Goal: Information Seeking & Learning: Learn about a topic

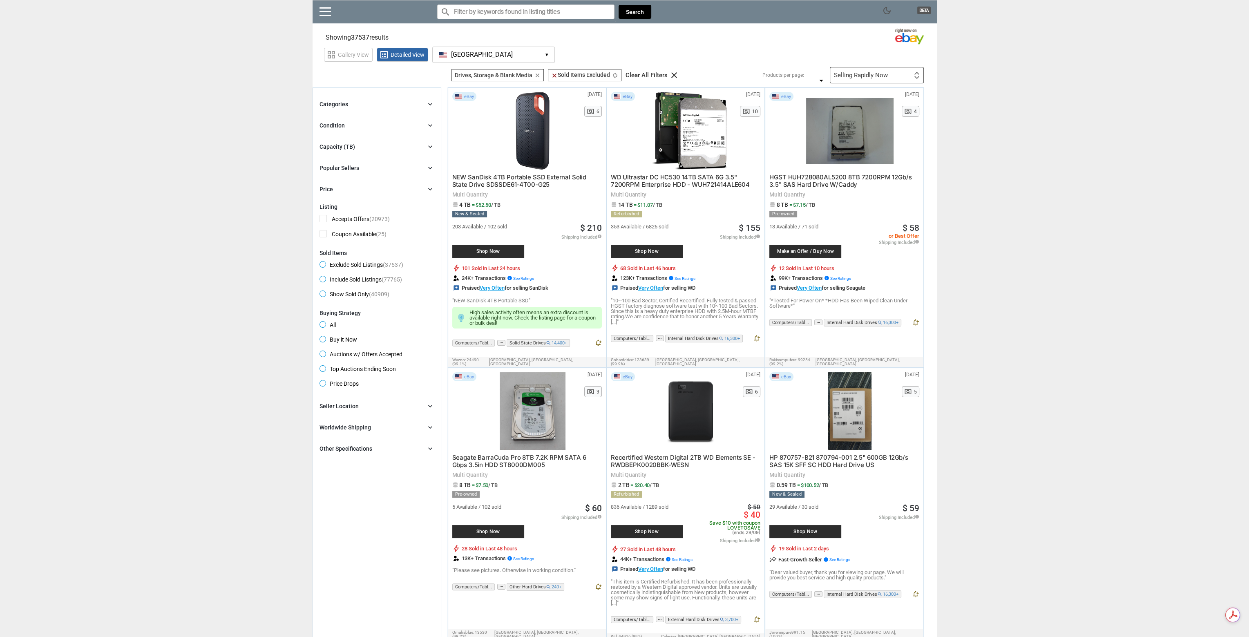
click at [886, 69] on div "Selling Rapidly Now First or Last Chance to Buy Recently Listed Selling Rapidly…" at bounding box center [877, 75] width 94 height 16
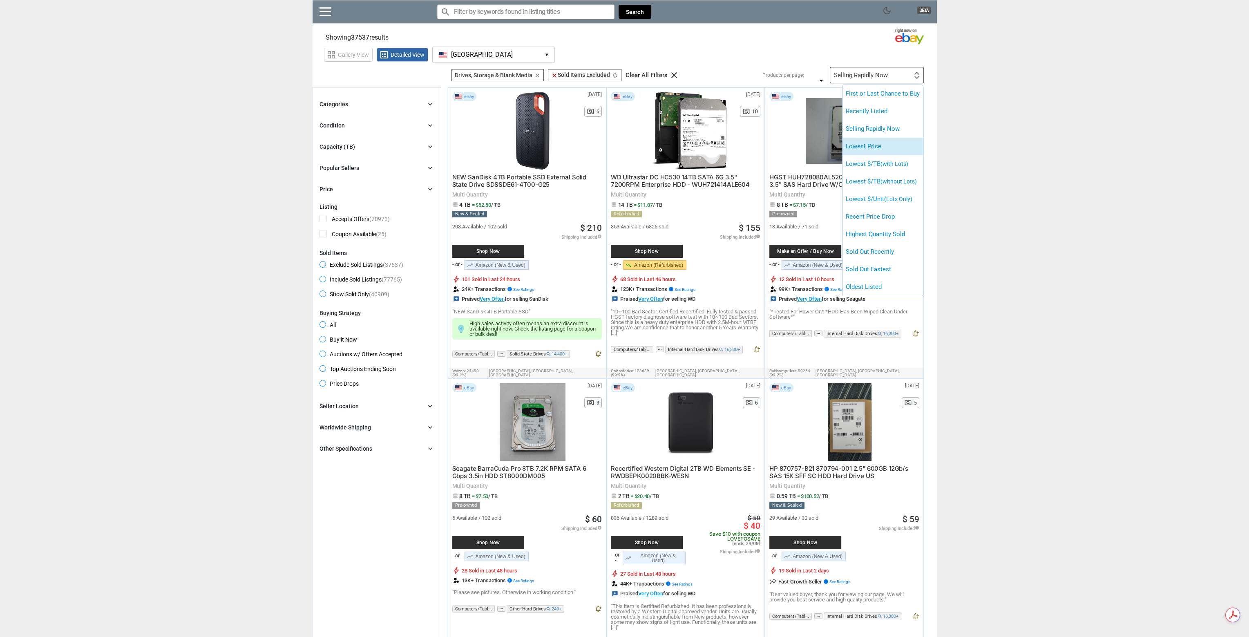
click at [867, 151] on li "Lowest Price" at bounding box center [882, 147] width 80 height 18
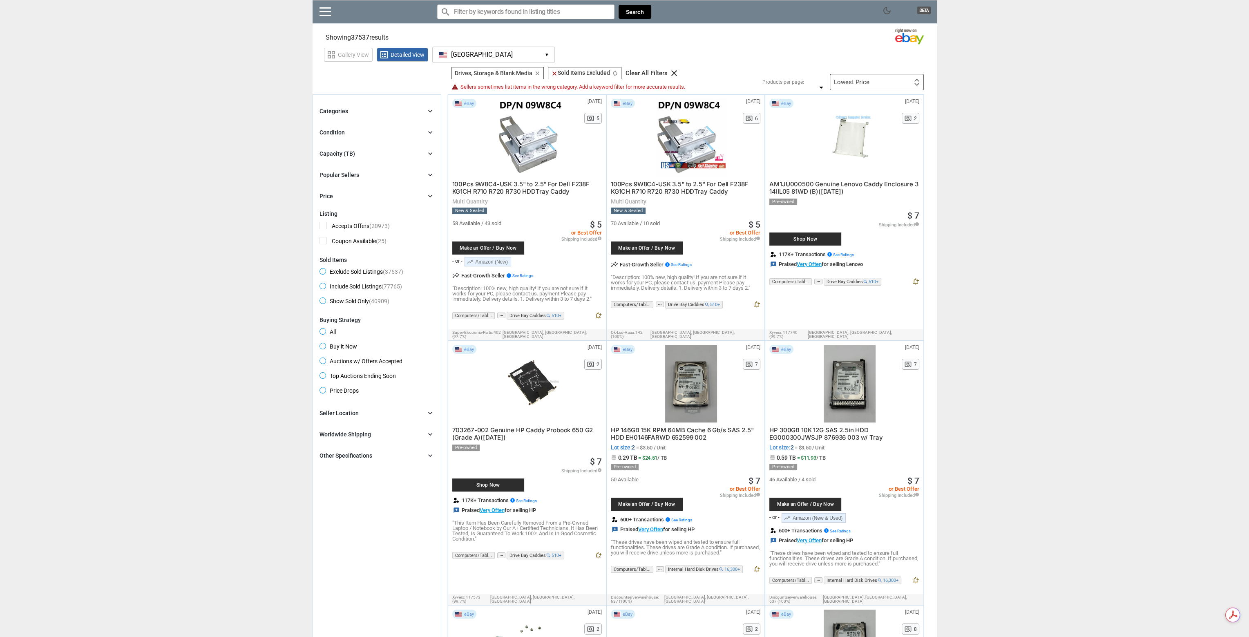
click at [908, 79] on div "Lowest Price First or Last Chance to Buy Recently Listed Selling Rapidly Now Lo…" at bounding box center [877, 82] width 94 height 16
click at [979, 157] on div at bounding box center [624, 318] width 1249 height 637
click at [382, 151] on div "Capacity (TB) chevron_right" at bounding box center [377, 154] width 115 height 10
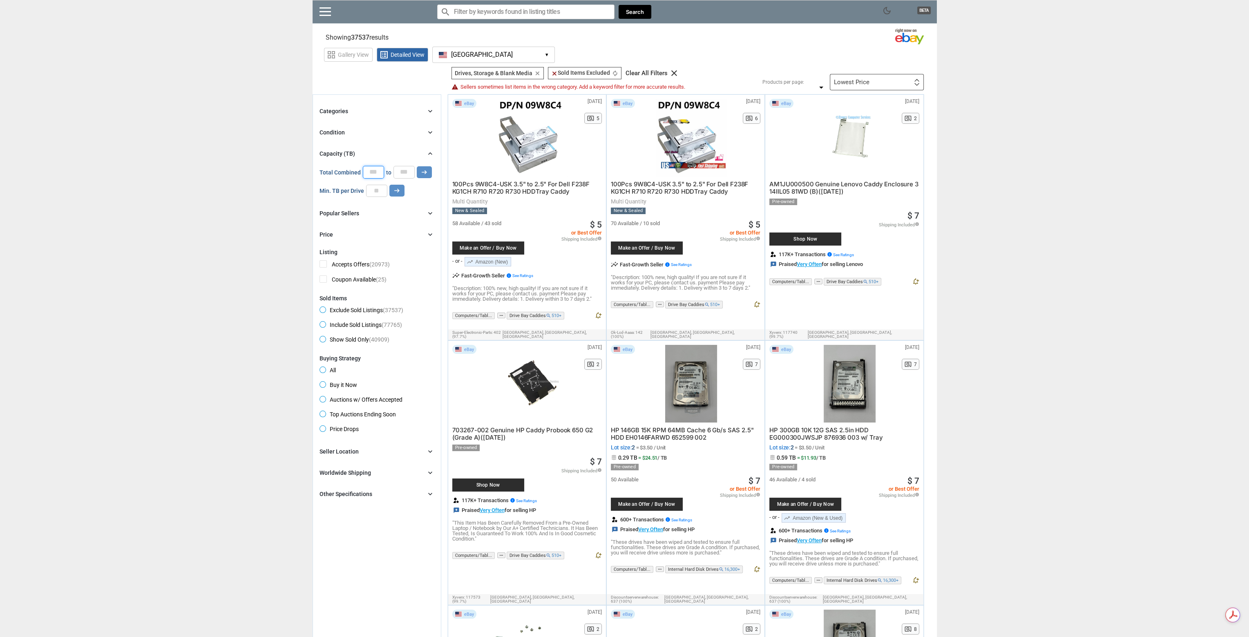
drag, startPoint x: 376, startPoint y: 172, endPoint x: 361, endPoint y: 172, distance: 14.7
click at [363, 172] on input "*" at bounding box center [373, 172] width 21 height 12
click at [376, 190] on input "number" at bounding box center [376, 191] width 21 height 12
type input "*"
click at [400, 186] on button "arrow_right_alt" at bounding box center [396, 191] width 15 height 12
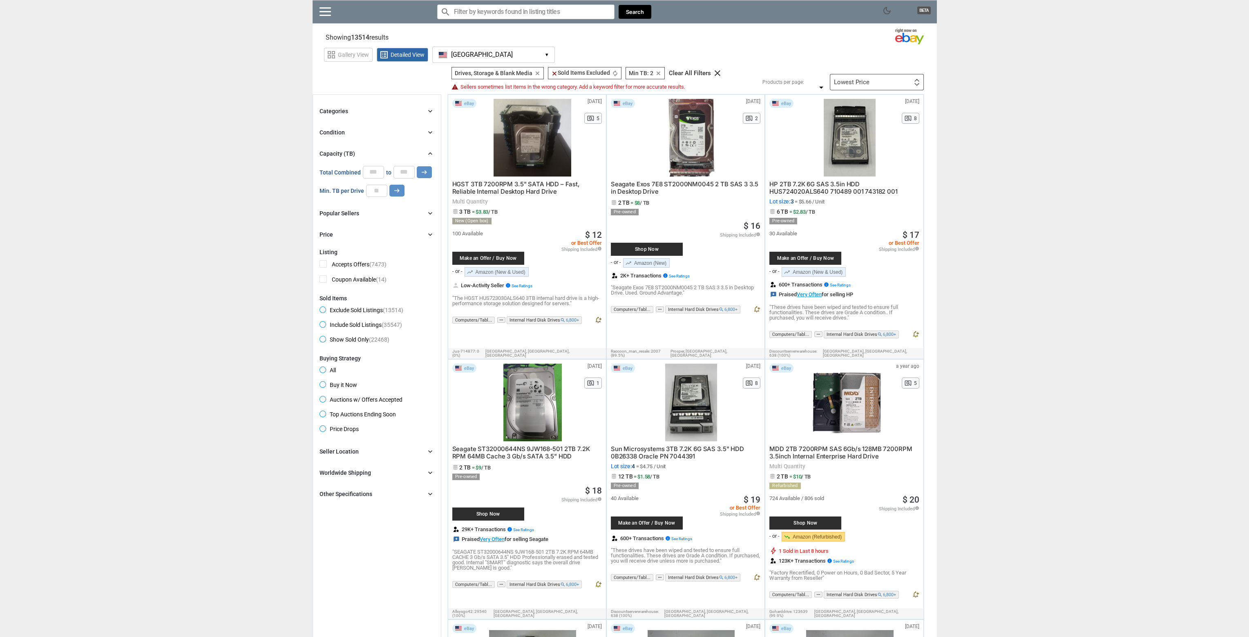
drag, startPoint x: 340, startPoint y: 116, endPoint x: 346, endPoint y: 107, distance: 10.7
click at [340, 114] on div "Categories chevron_right" at bounding box center [377, 111] width 115 height 10
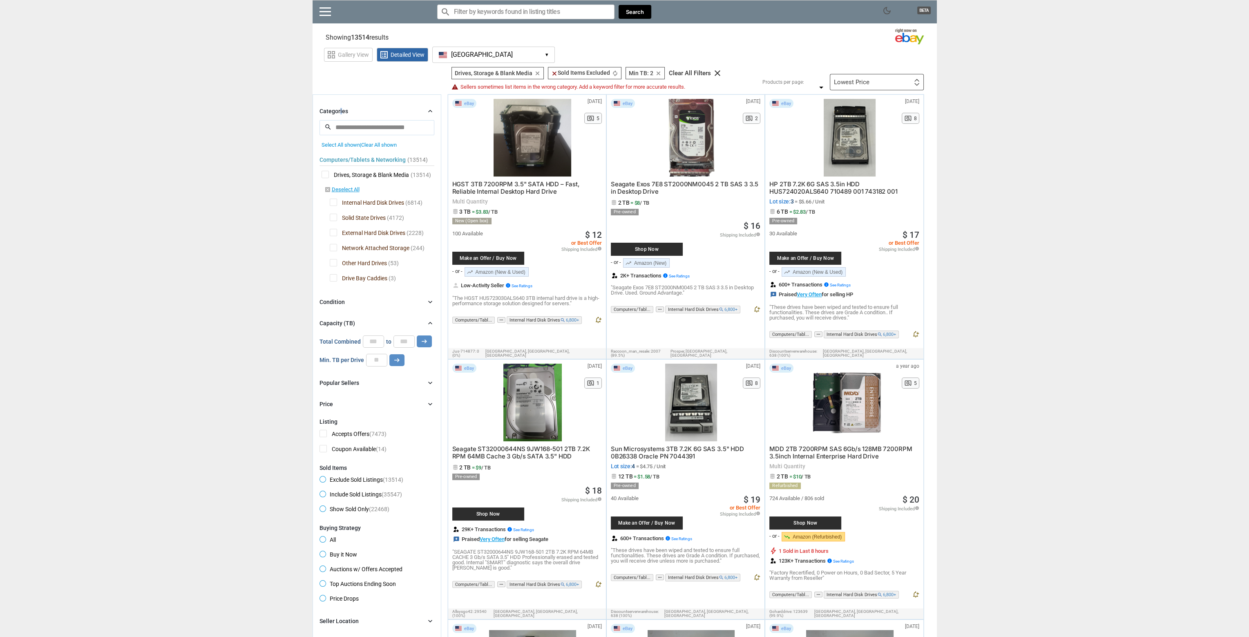
click at [333, 216] on span "Solid State Drives" at bounding box center [358, 219] width 56 height 10
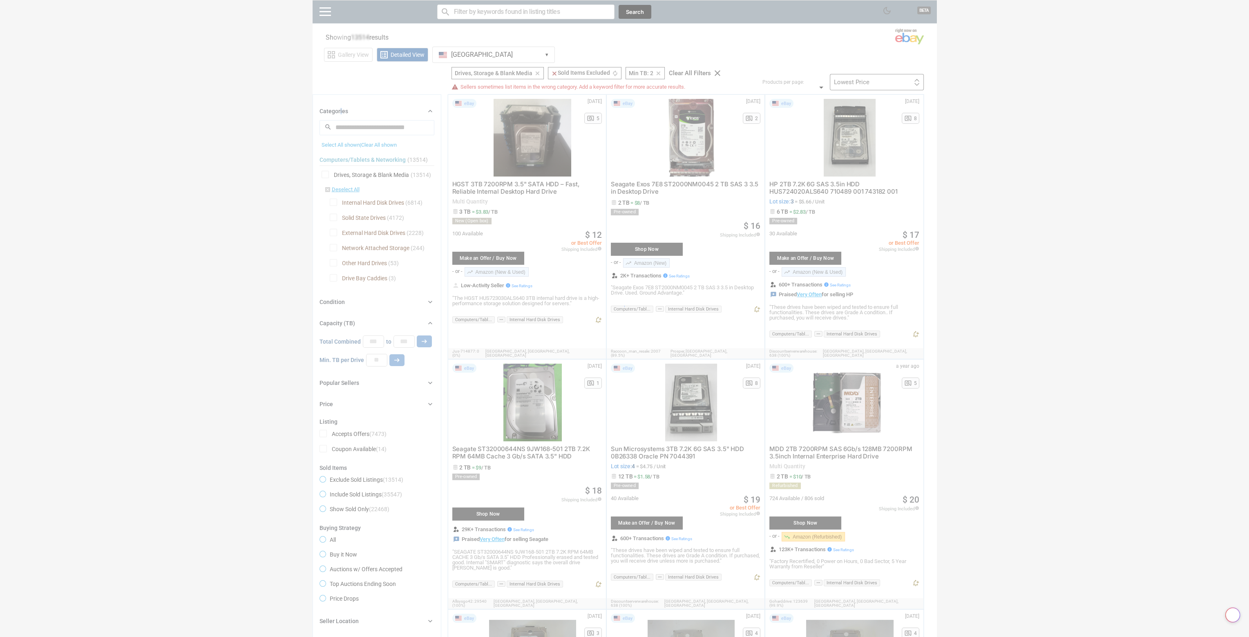
click at [332, 230] on div at bounding box center [624, 318] width 1249 height 637
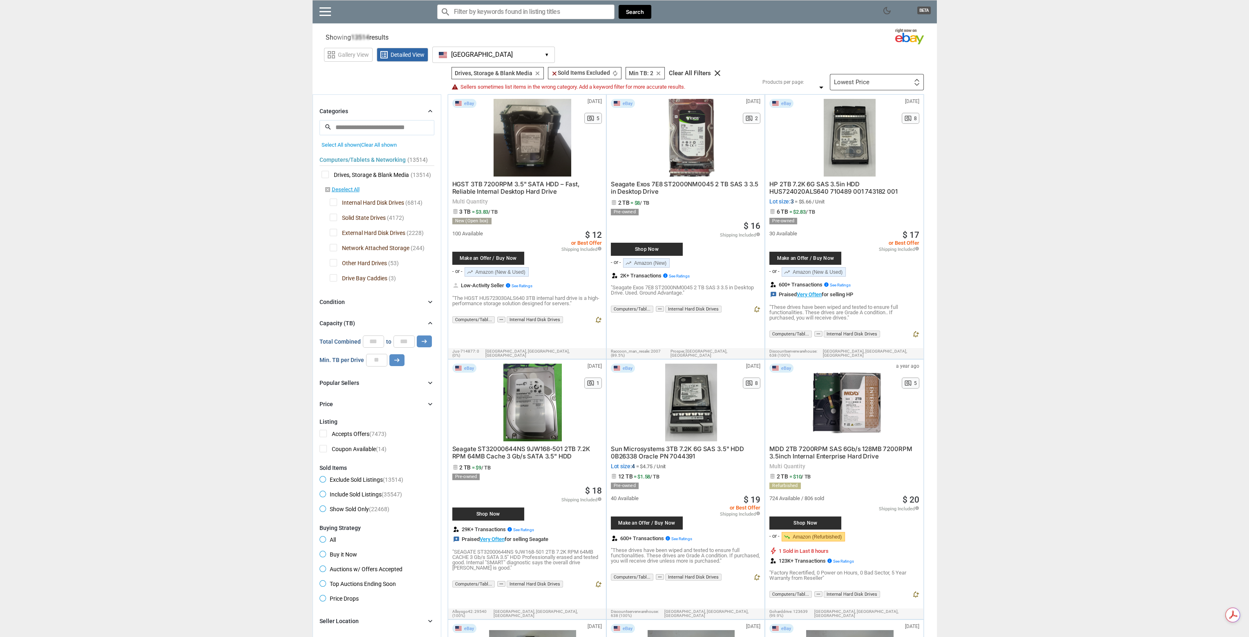
click at [332, 230] on span "External Hard Disk Drives" at bounding box center [368, 234] width 76 height 10
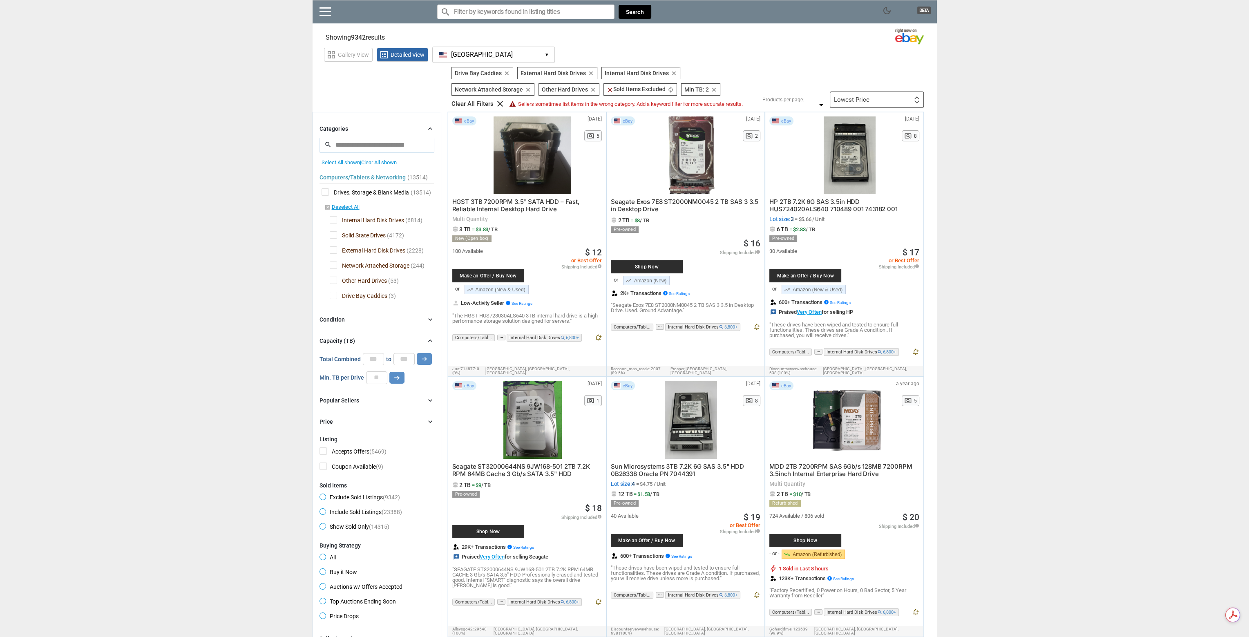
click at [325, 192] on span "Drives, Storage & Blank Media" at bounding box center [365, 193] width 87 height 10
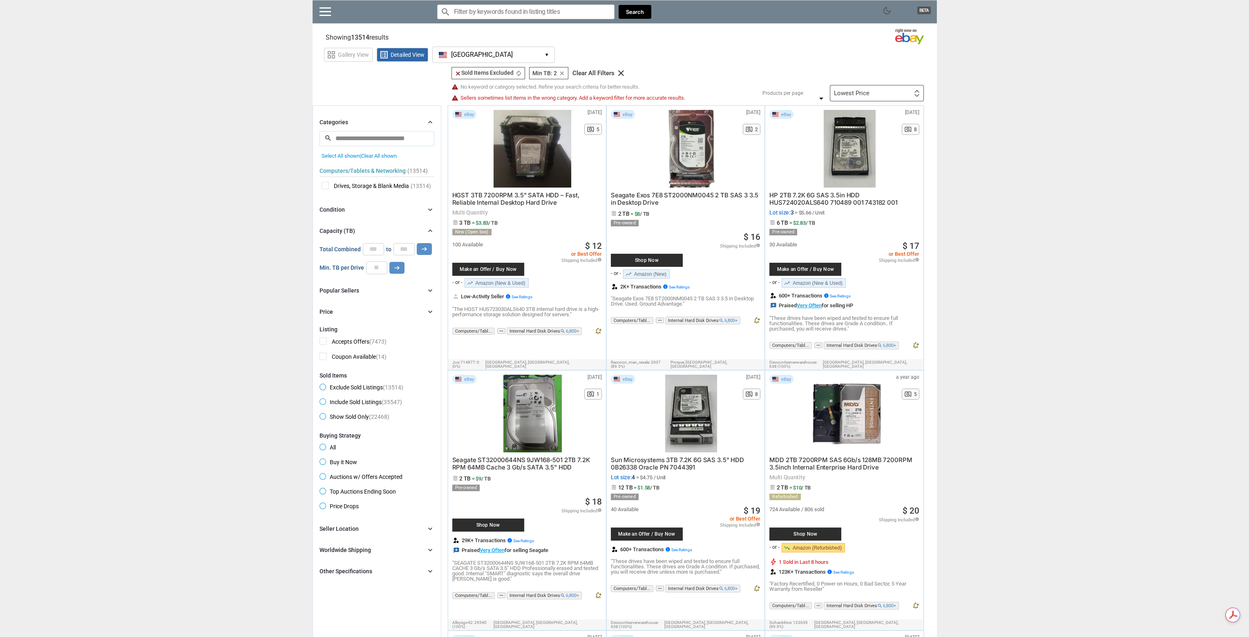
click at [378, 185] on span "Drives, Storage & Blank Media" at bounding box center [365, 187] width 87 height 10
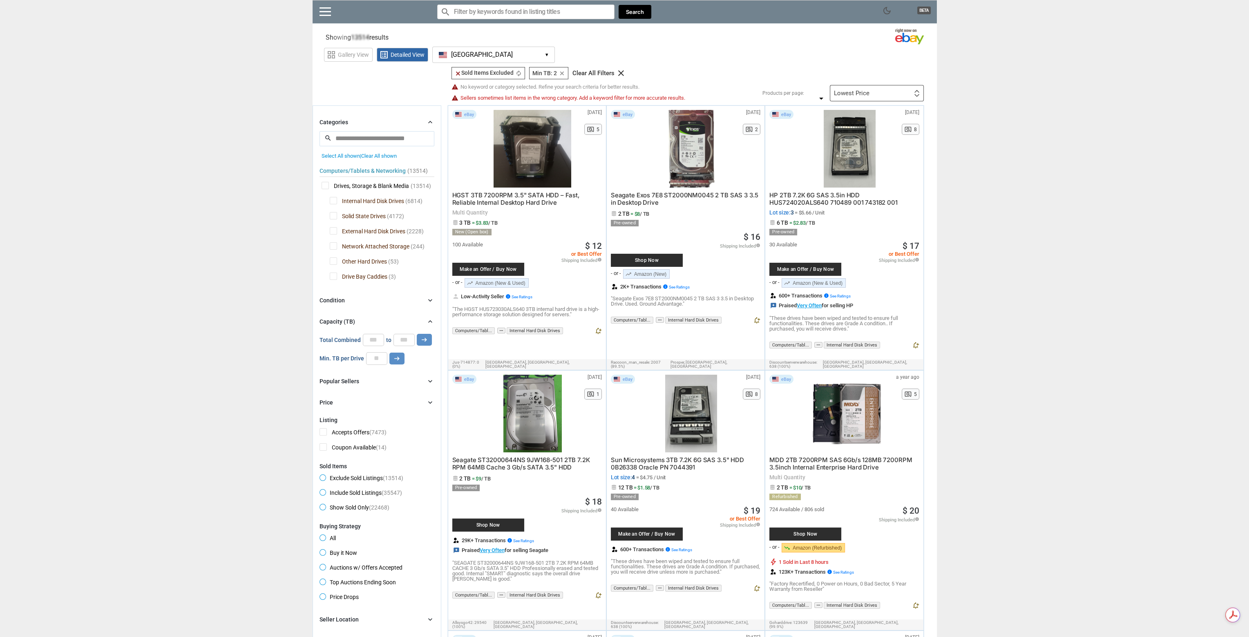
click at [325, 185] on span "Drives, Storage & Blank Media" at bounding box center [365, 187] width 87 height 10
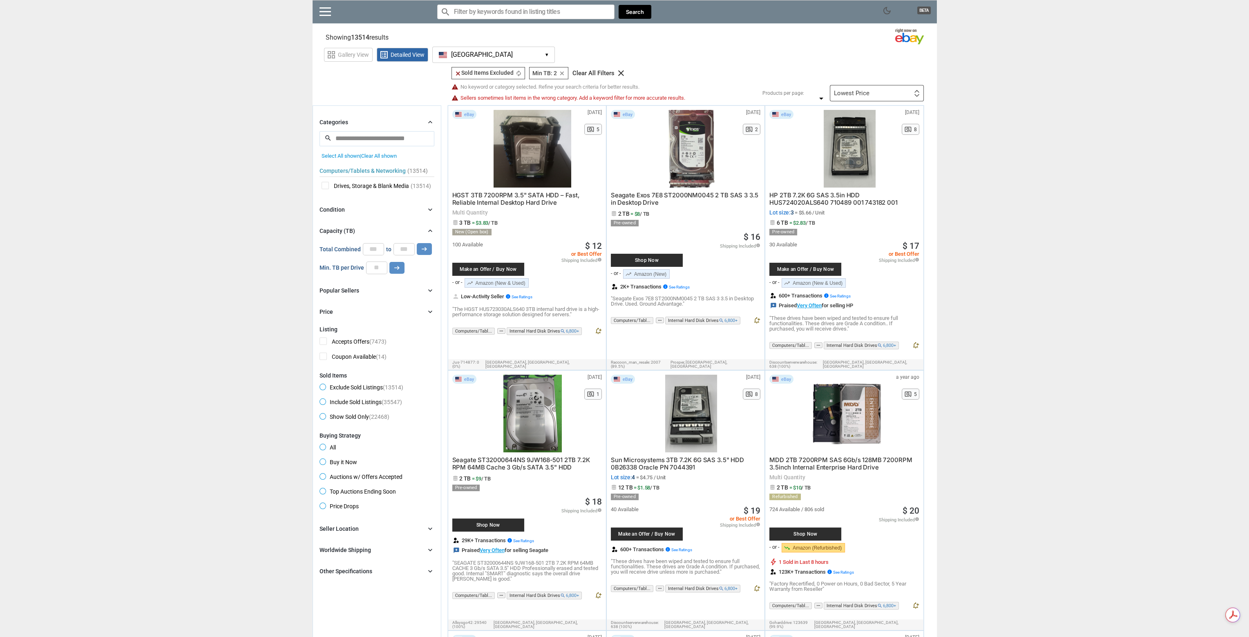
click at [431, 184] on span "(13514) [L2]" at bounding box center [421, 186] width 20 height 7
click at [410, 189] on div "Drives, Storage & Blank Media (13514) [L2]" at bounding box center [377, 187] width 115 height 10
click at [406, 188] on span "Drives, Storage & Blank Media" at bounding box center [365, 187] width 87 height 10
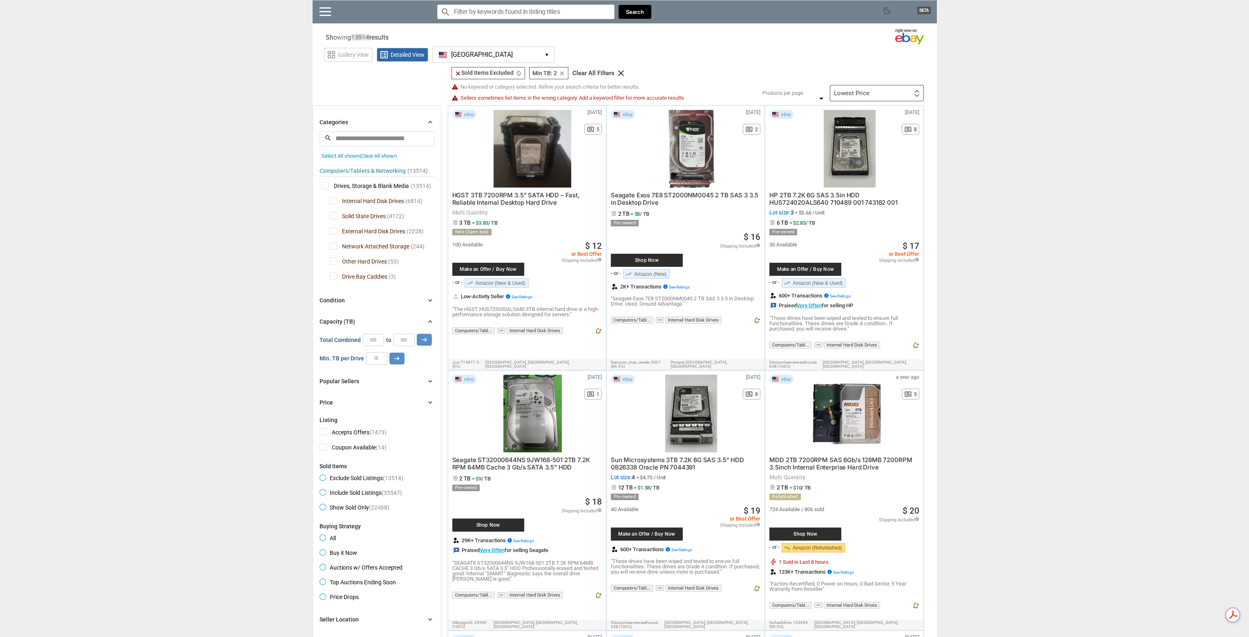
click at [335, 217] on span "Solid State Drives" at bounding box center [358, 217] width 56 height 10
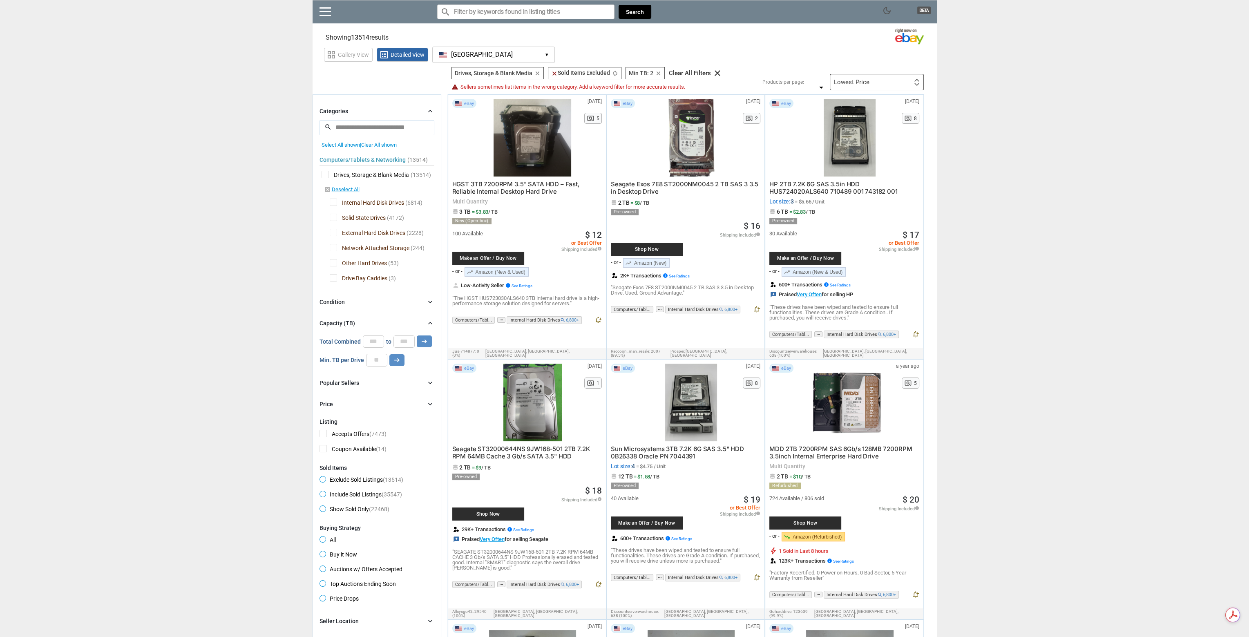
click at [333, 228] on div "Computers/Tablets & Networking (13514) [L1] Drives, Storage & Blank Media (1351…" at bounding box center [377, 217] width 115 height 138
click at [333, 229] on span "External Hard Disk Drives" at bounding box center [368, 234] width 76 height 10
click at [333, 217] on div at bounding box center [624, 318] width 1249 height 637
click at [333, 217] on span "Solid State Drives" at bounding box center [358, 219] width 56 height 10
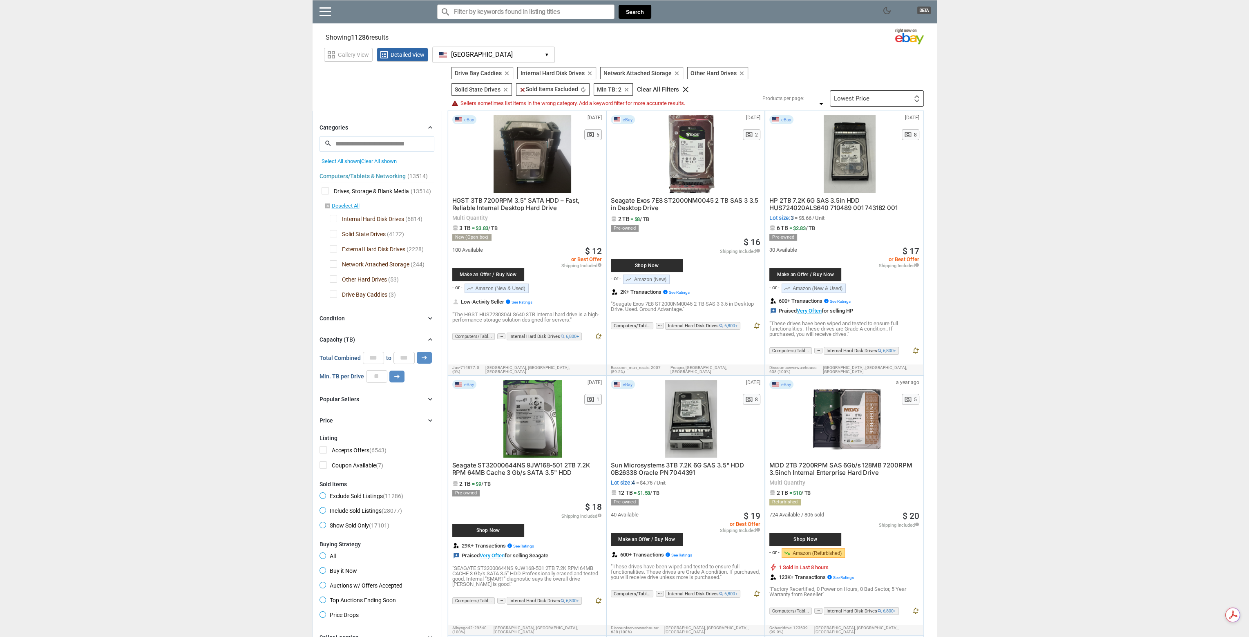
click at [334, 261] on span "Network Attached Storage" at bounding box center [370, 265] width 80 height 10
click at [336, 279] on span "Other Hard Drives" at bounding box center [358, 280] width 57 height 10
click at [331, 297] on span "Drive Bay Caddies" at bounding box center [359, 296] width 58 height 10
